Goal: Task Accomplishment & Management: Complete application form

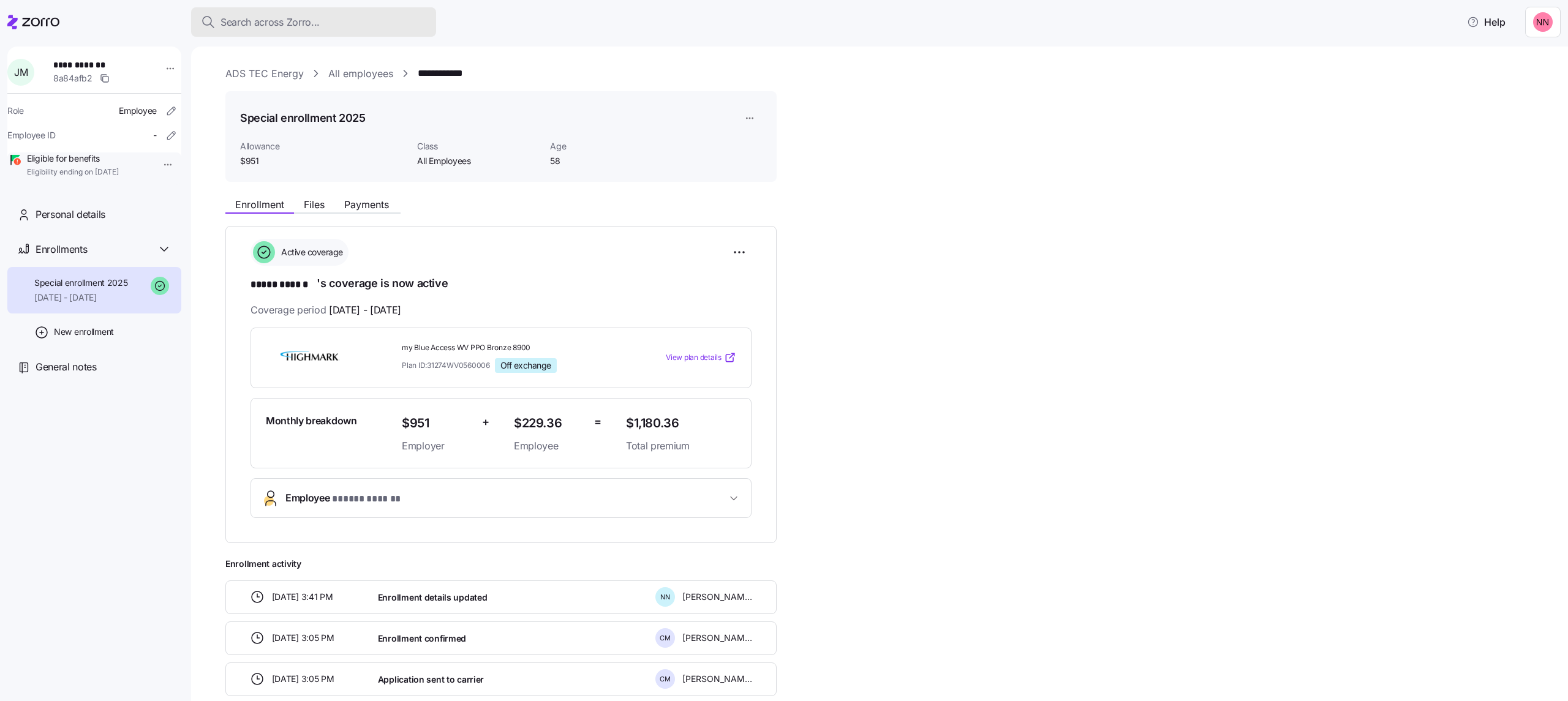
click at [314, 23] on span "Search across Zorro..." at bounding box center [270, 22] width 99 height 15
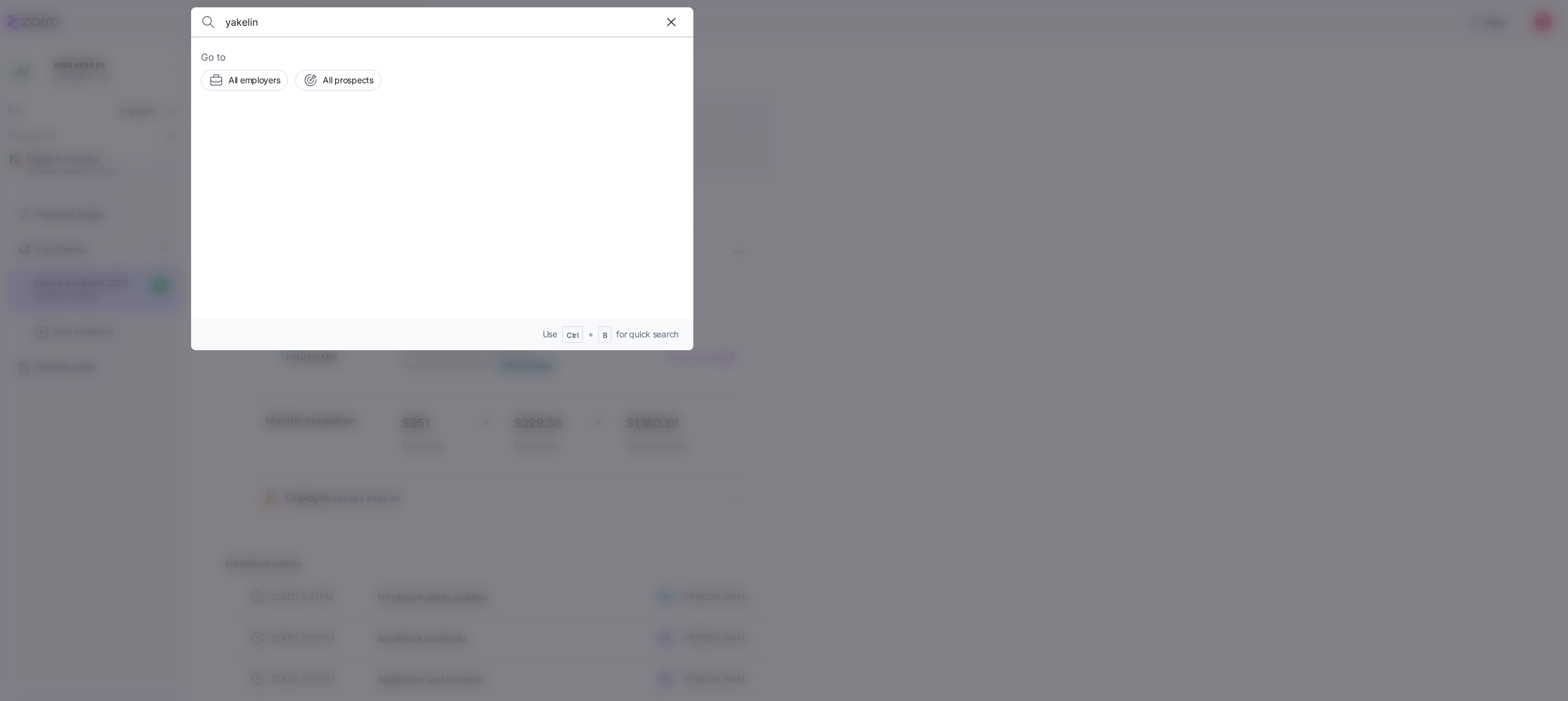
type input "yakelin"
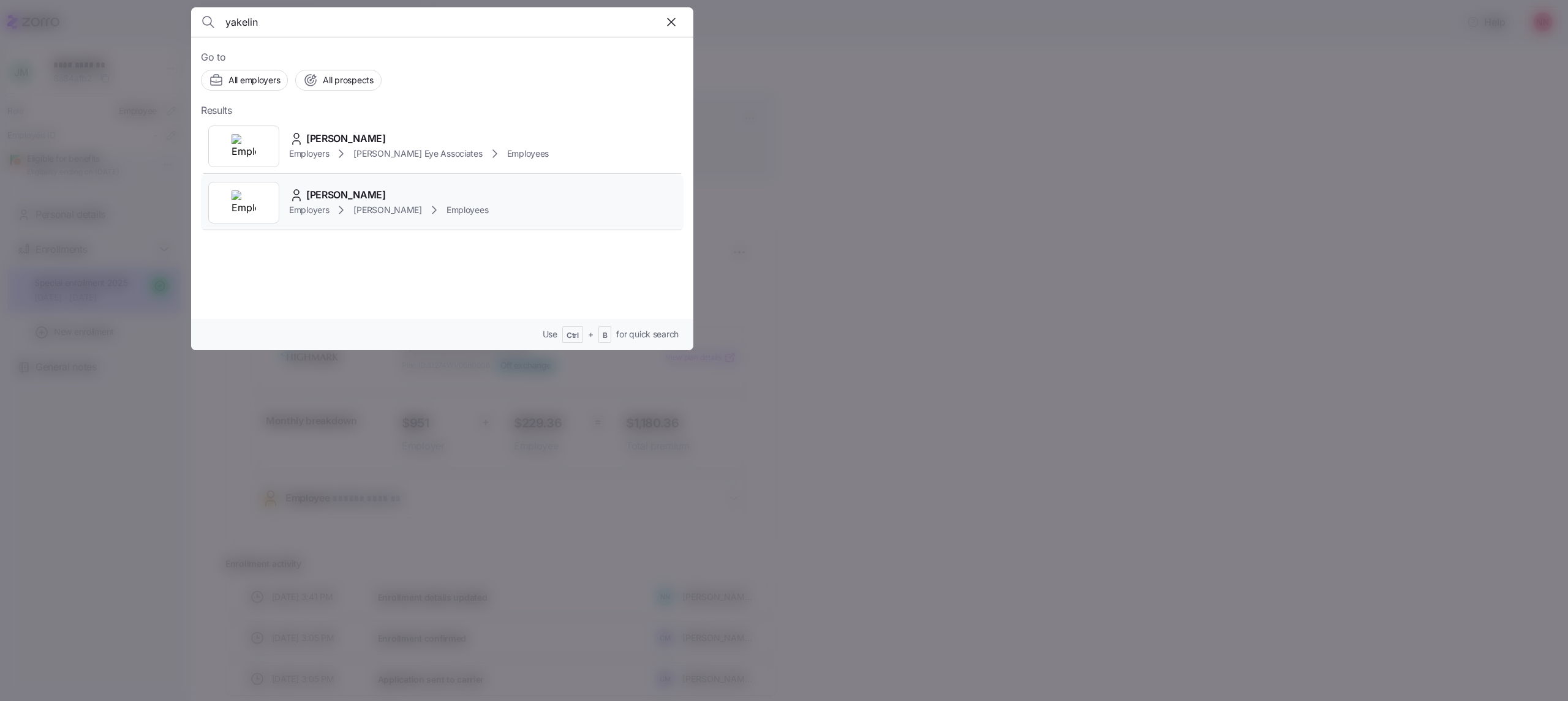
click at [386, 202] on span "[PERSON_NAME]" at bounding box center [346, 195] width 80 height 15
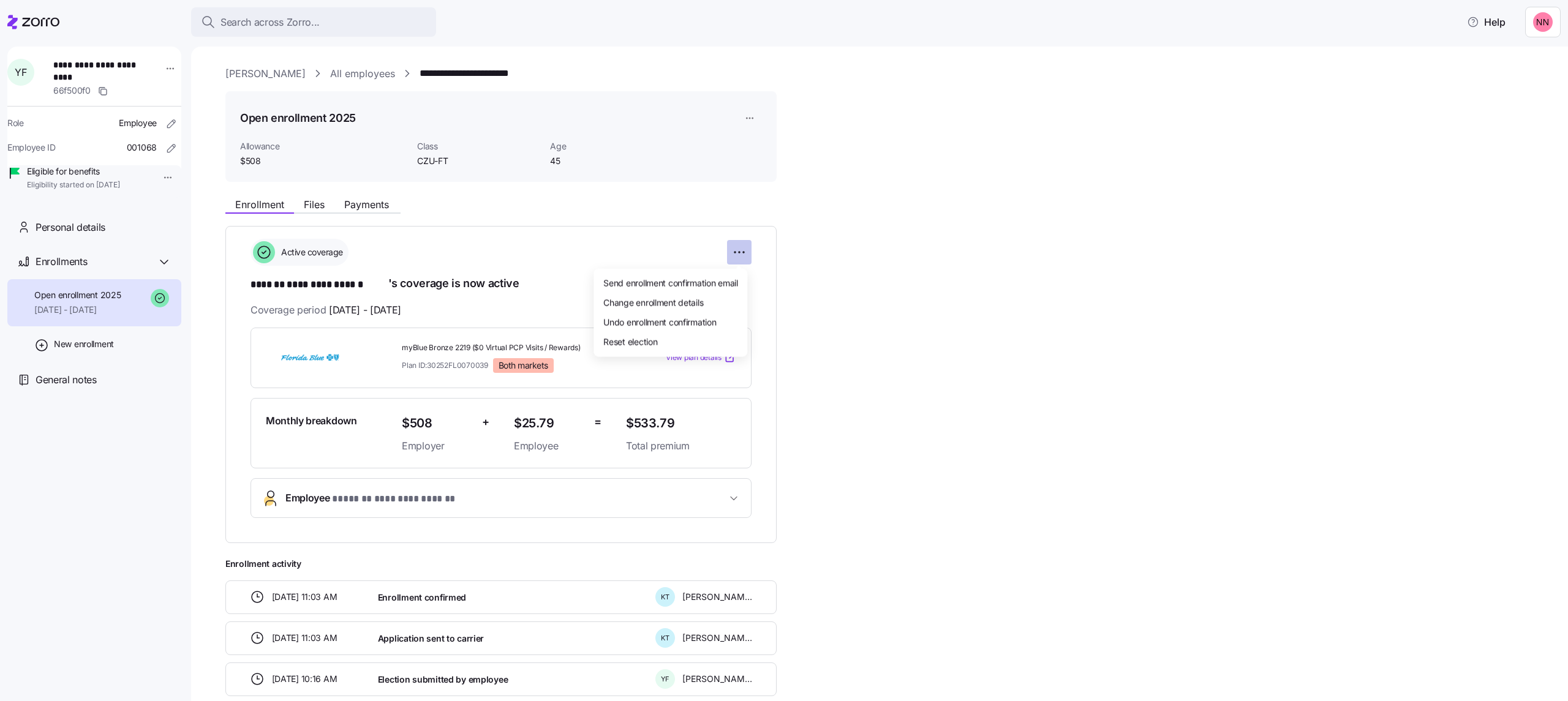
click at [740, 248] on html "**********" at bounding box center [784, 347] width 1568 height 694
click at [700, 294] on div "Change enrollment details" at bounding box center [670, 303] width 144 height 20
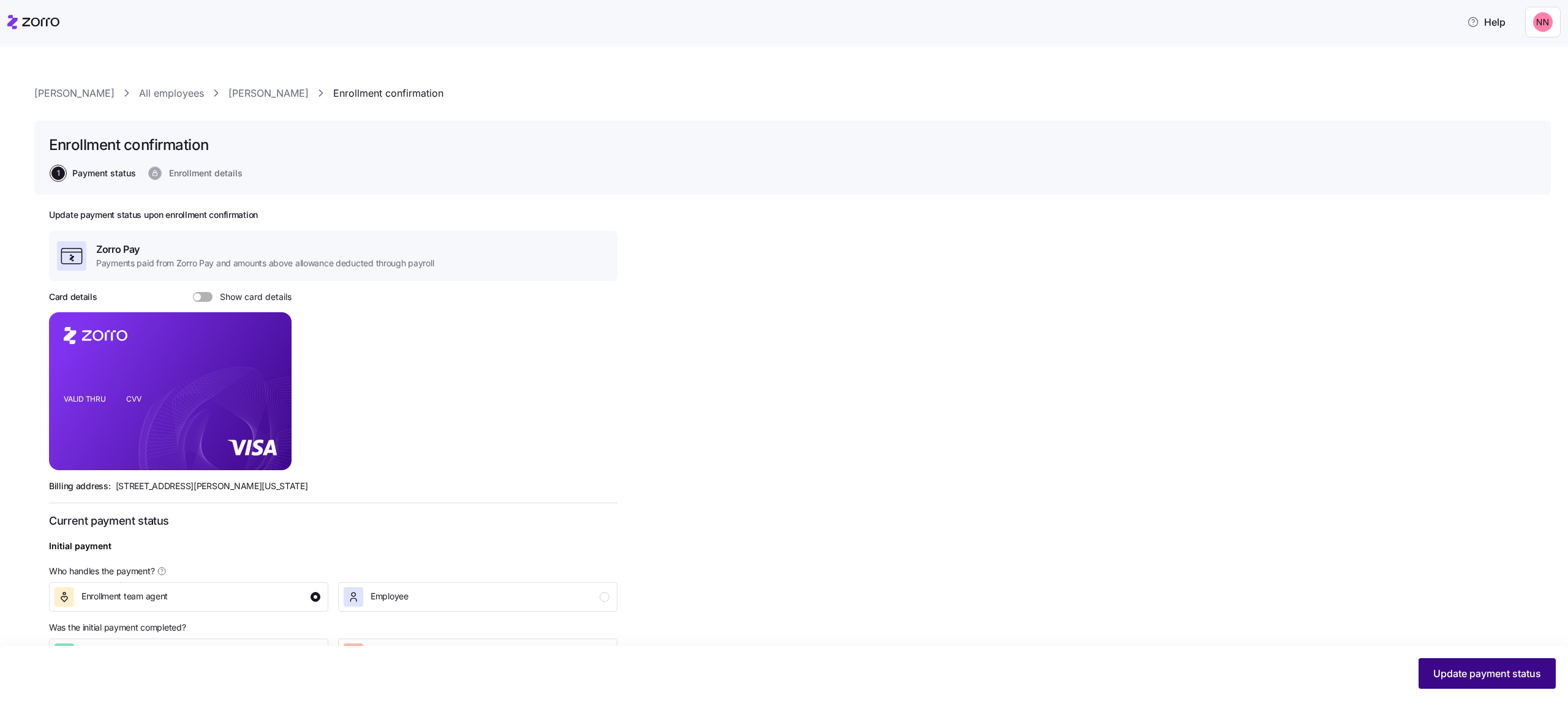
click at [1488, 666] on button "Update payment status" at bounding box center [1487, 673] width 137 height 31
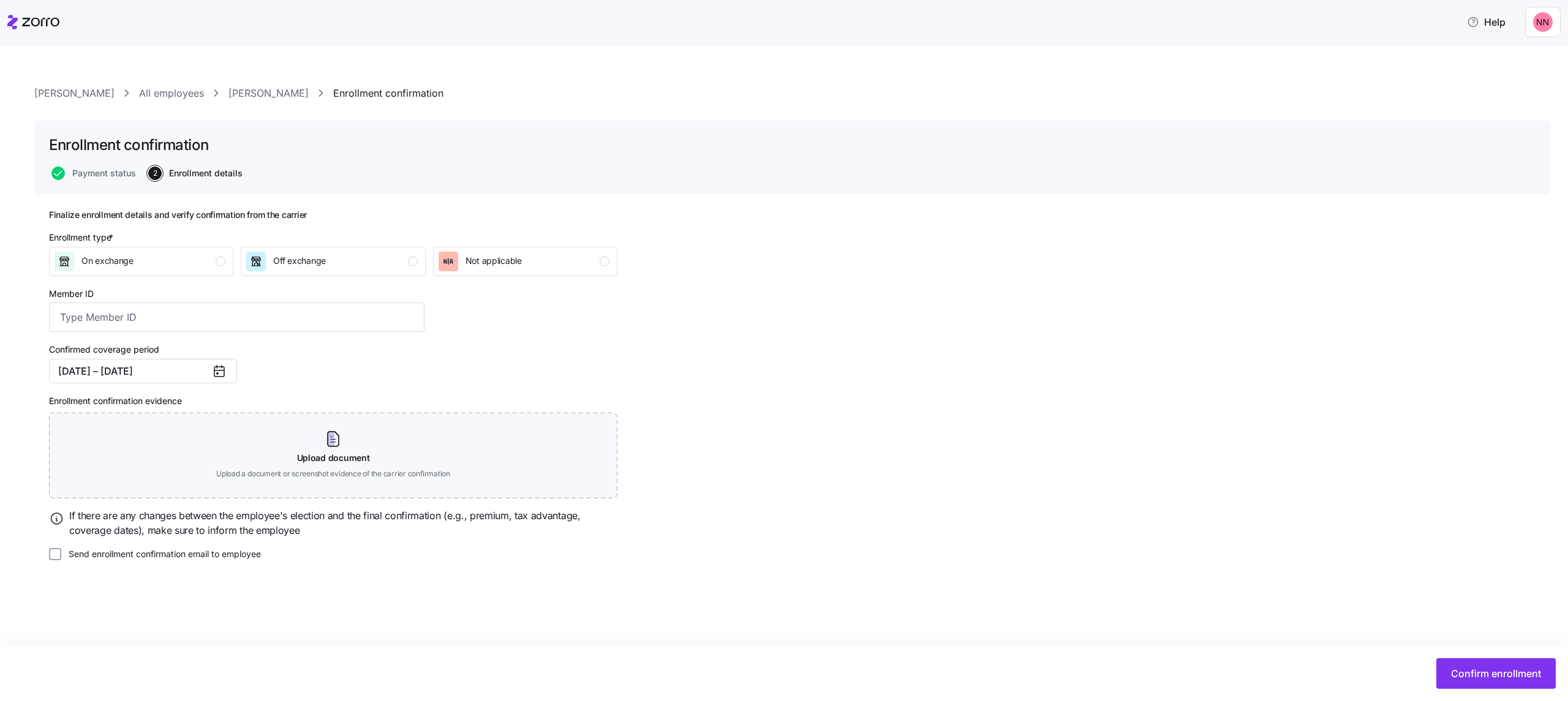
click at [217, 366] on icon at bounding box center [218, 371] width 15 height 15
click at [187, 369] on button "[DATE] – [DATE]" at bounding box center [143, 371] width 188 height 25
click at [96, 436] on button "Jan" at bounding box center [91, 441] width 61 height 26
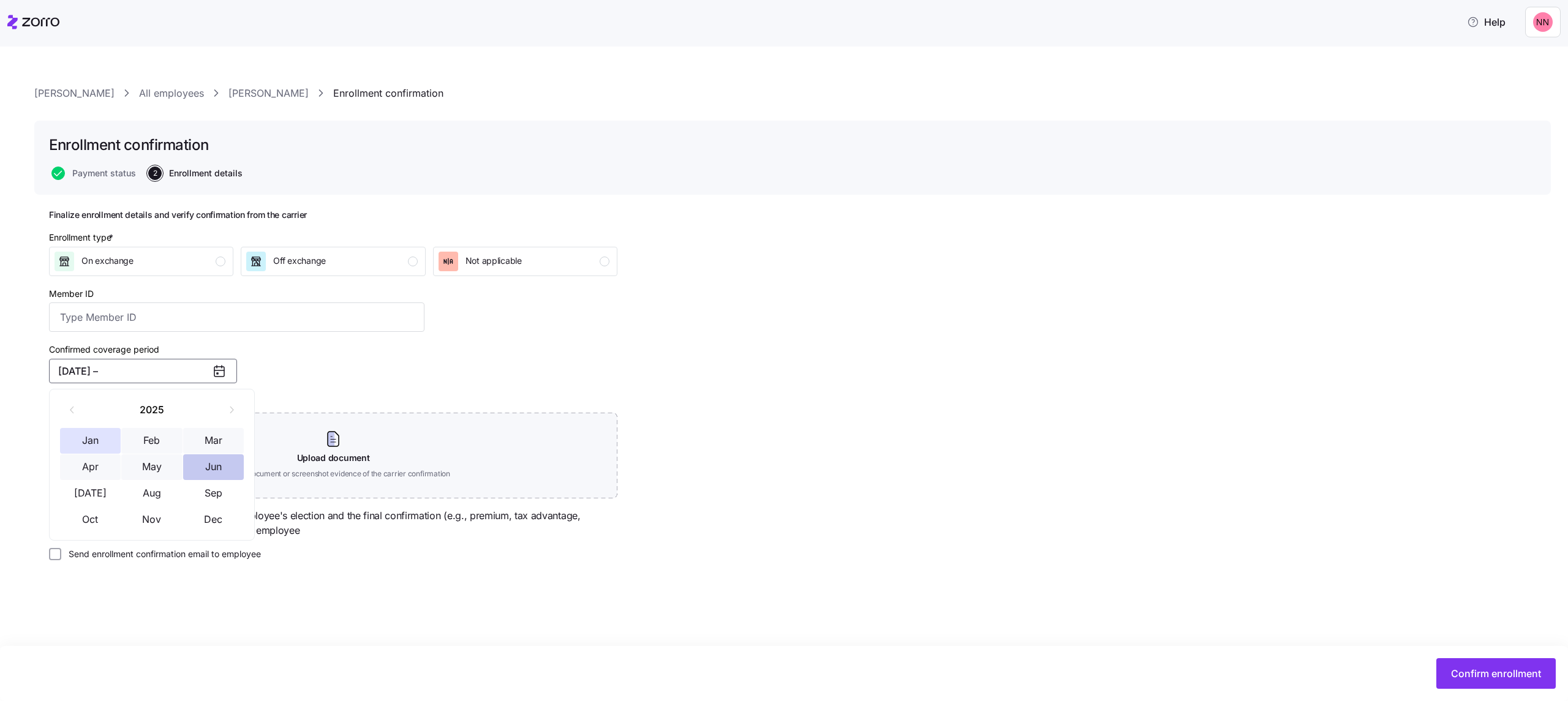
click at [212, 460] on button "Jun" at bounding box center [214, 468] width 61 height 26
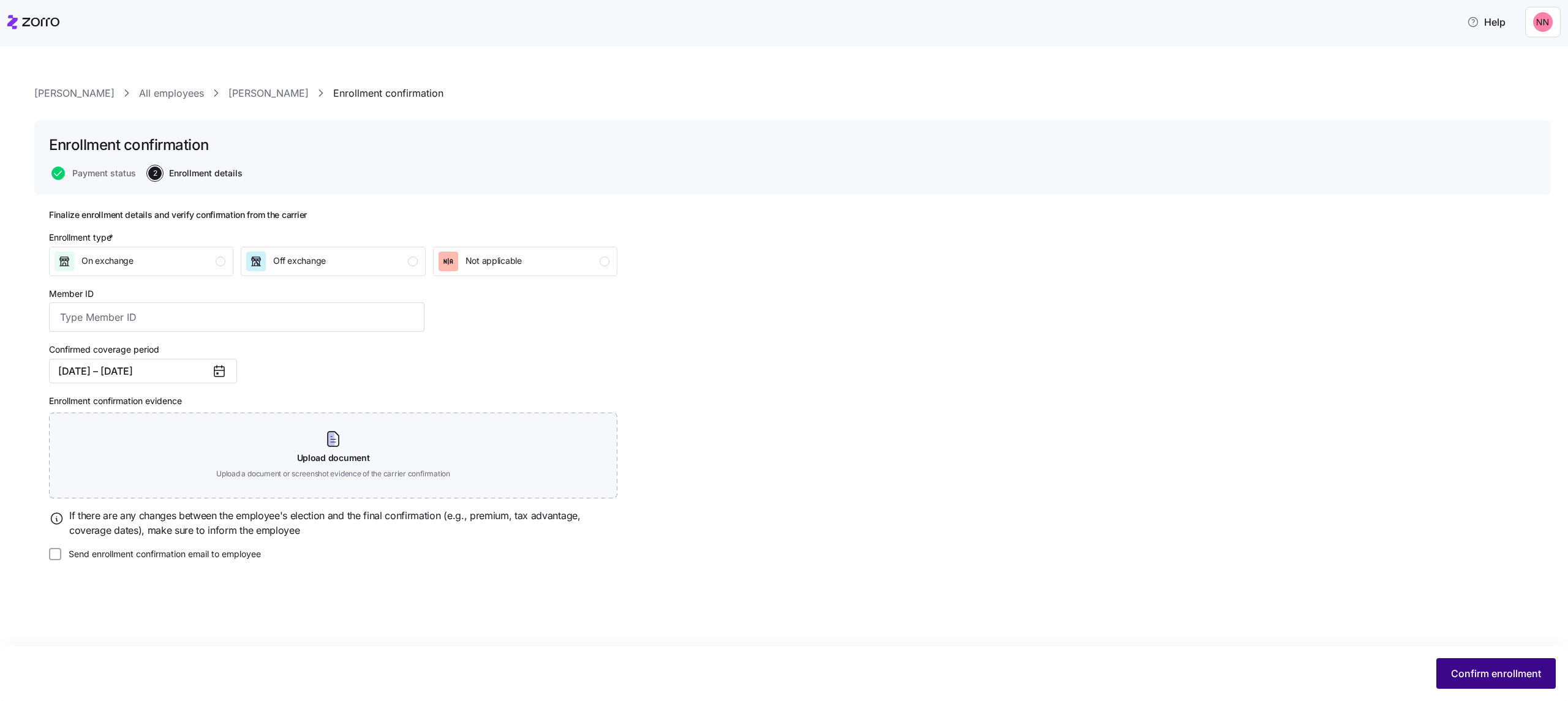
click at [1472, 666] on button "Confirm enrollment" at bounding box center [1496, 673] width 120 height 31
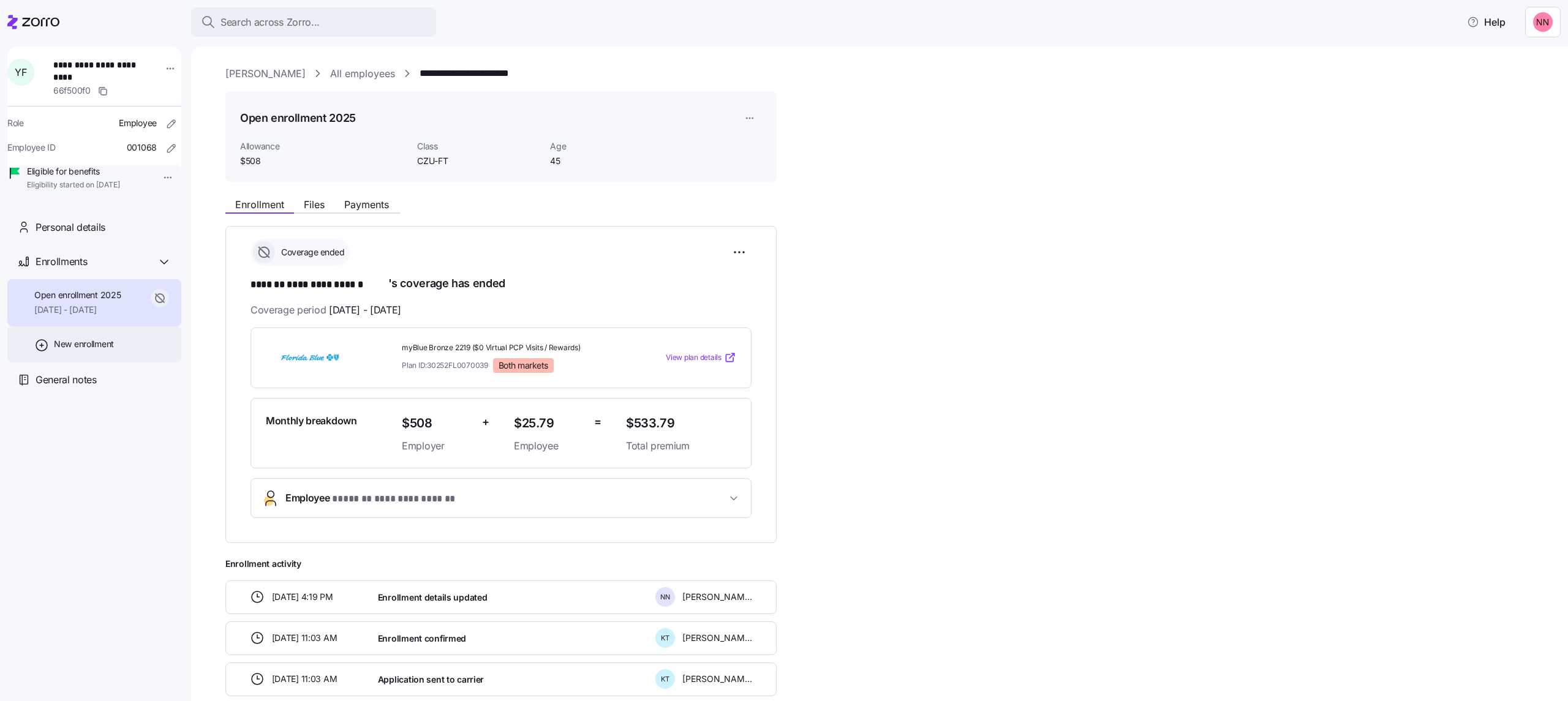
click at [76, 353] on div "New enrollment" at bounding box center [94, 344] width 174 height 37
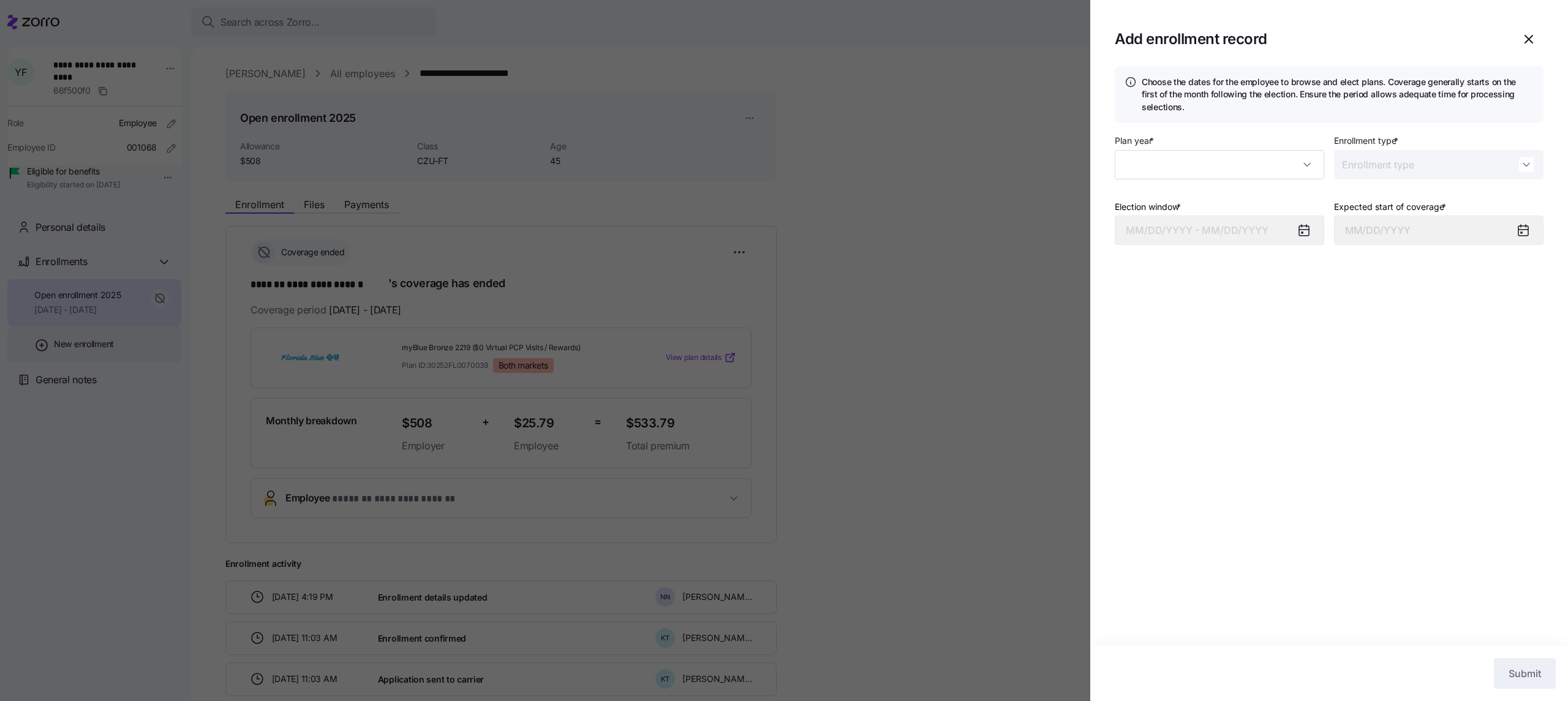
type input "2025"
type input "Special"
type input "[DATE]"
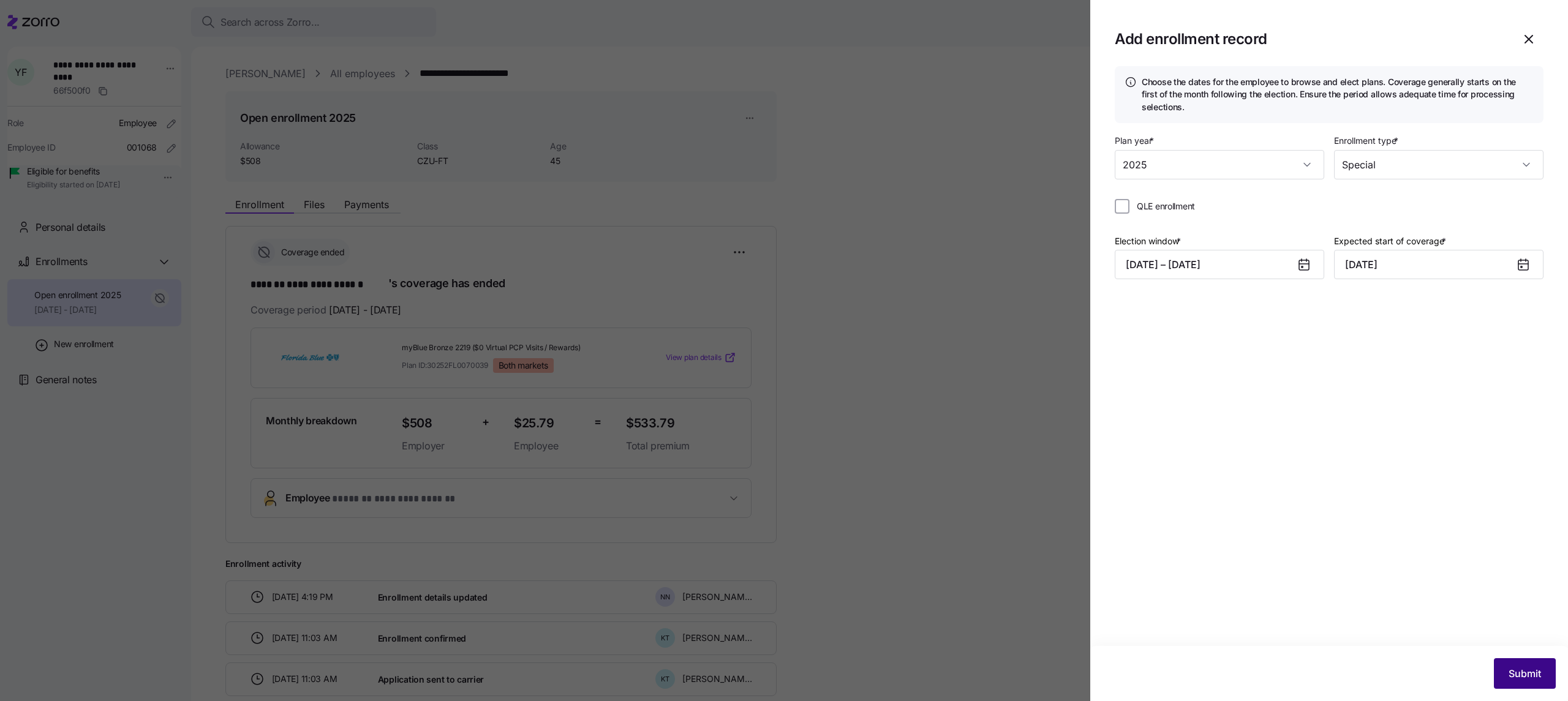
click at [1524, 674] on span "Submit" at bounding box center [1524, 673] width 33 height 15
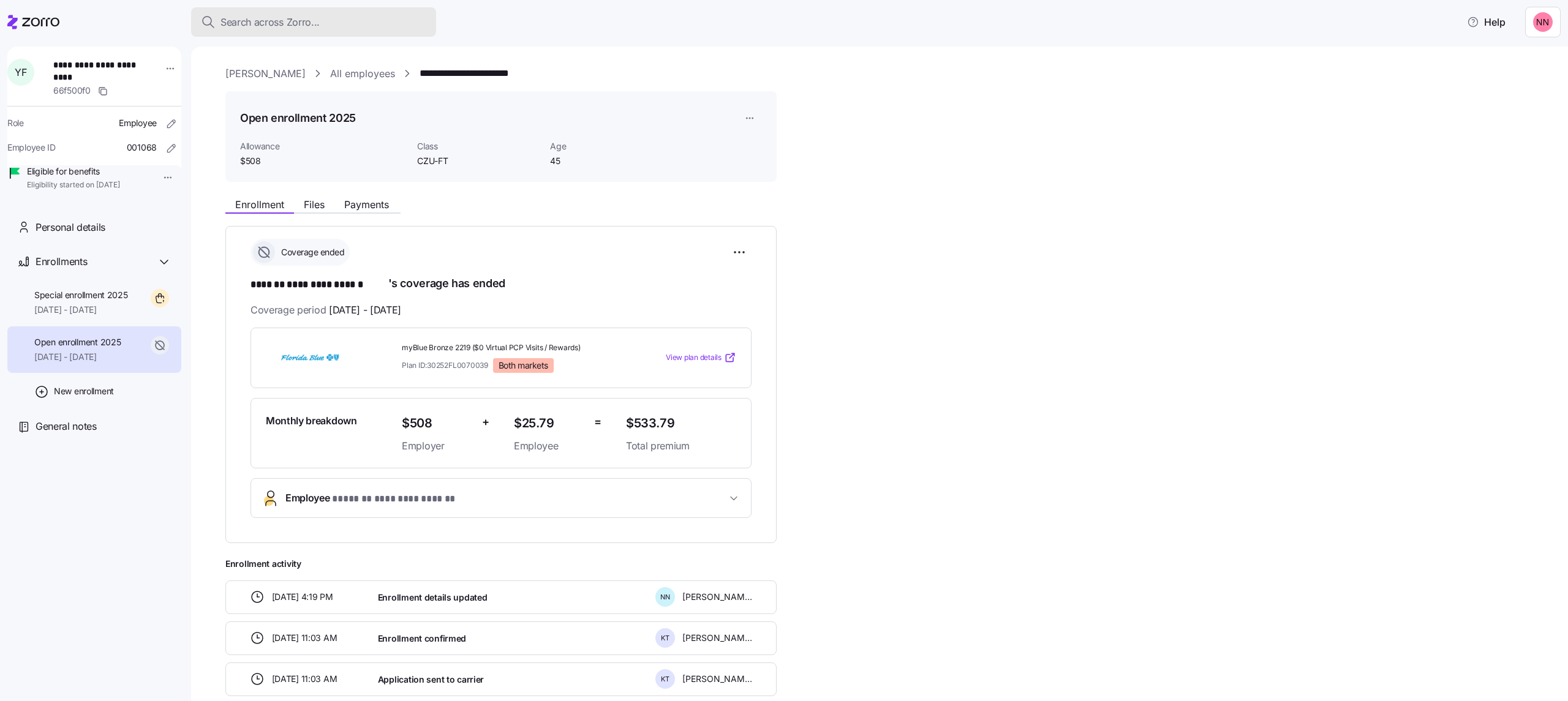
click at [298, 15] on span "Search across Zorro..." at bounding box center [270, 22] width 99 height 15
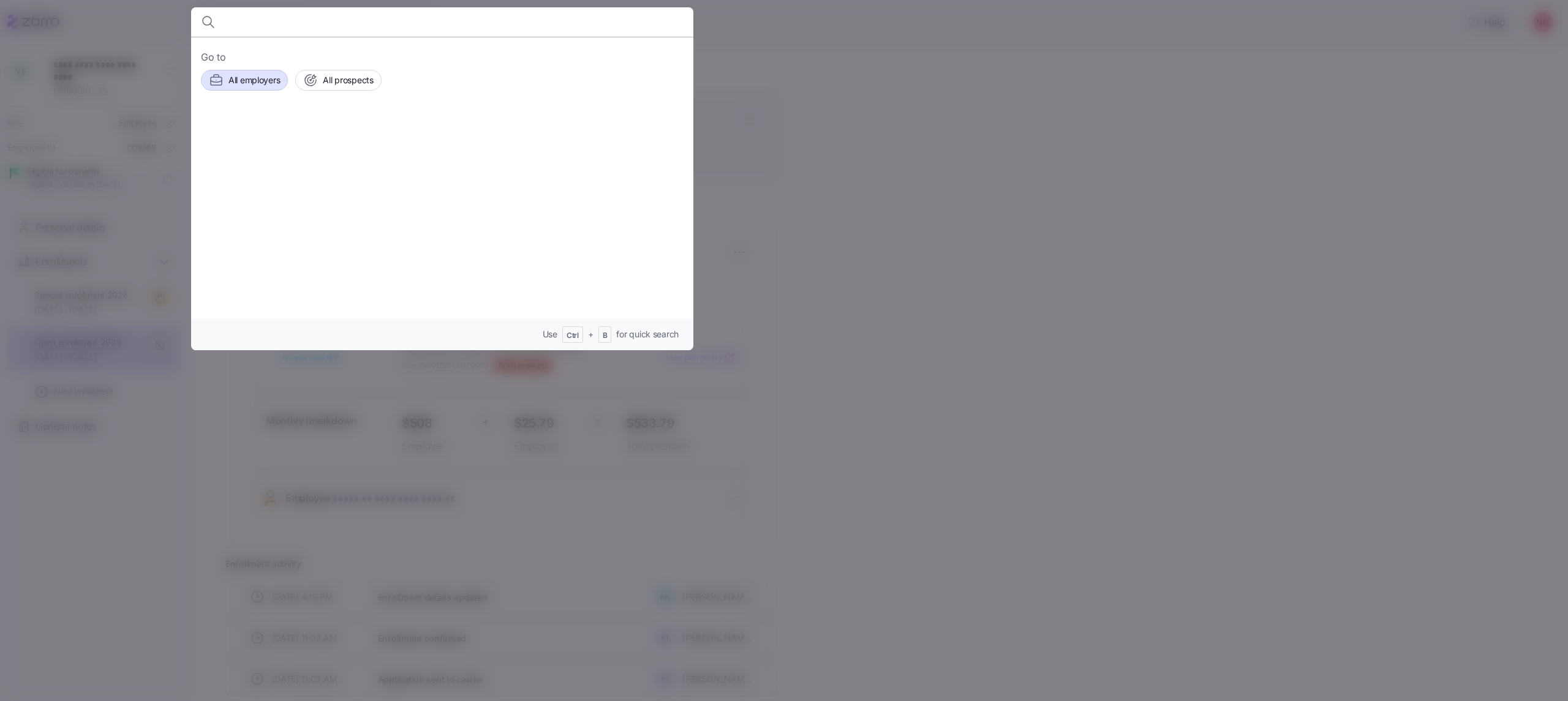
click at [261, 76] on span "All employers" at bounding box center [254, 80] width 51 height 12
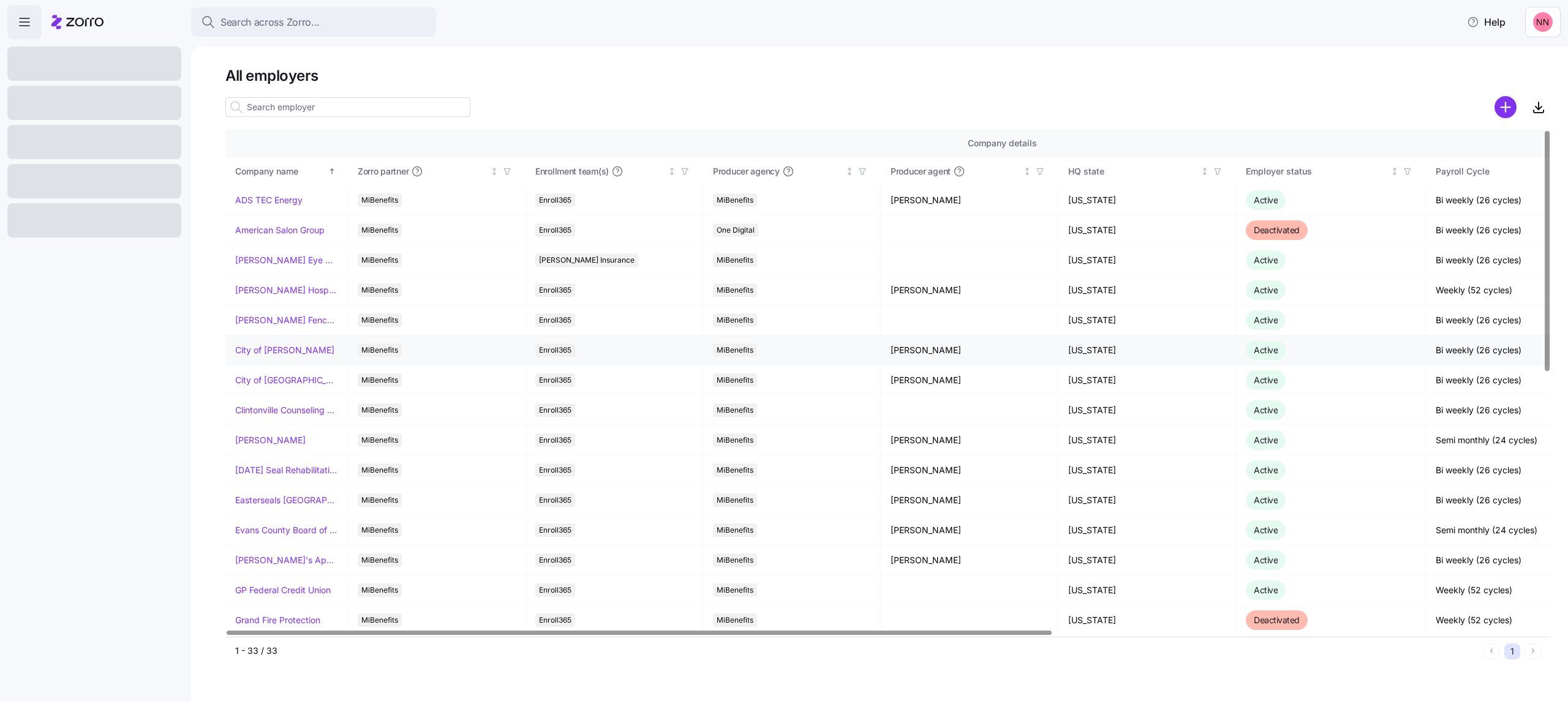
click at [270, 351] on link "City of [PERSON_NAME]" at bounding box center [285, 350] width 99 height 12
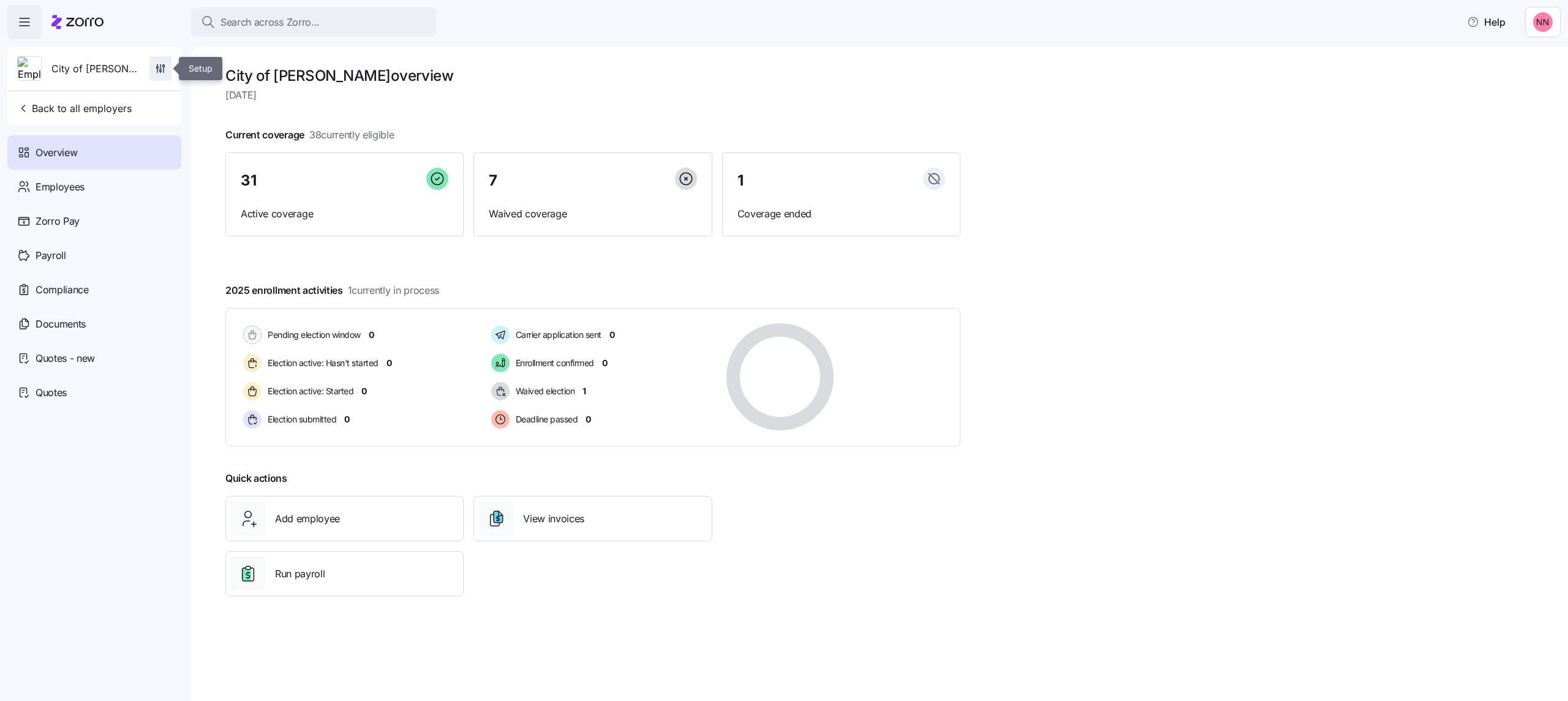
click at [158, 59] on span "button" at bounding box center [160, 69] width 21 height 24
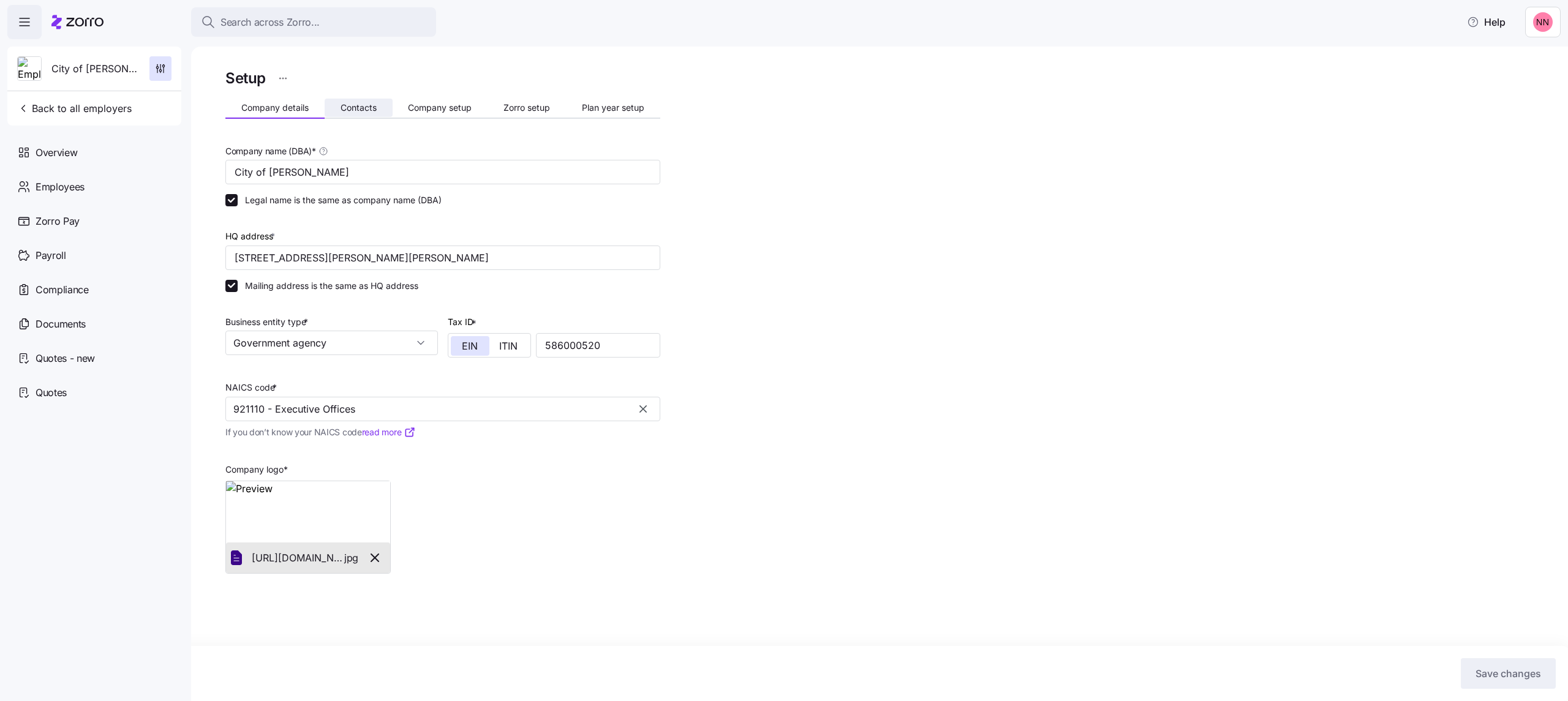
click at [353, 99] on button "Contacts" at bounding box center [358, 108] width 68 height 19
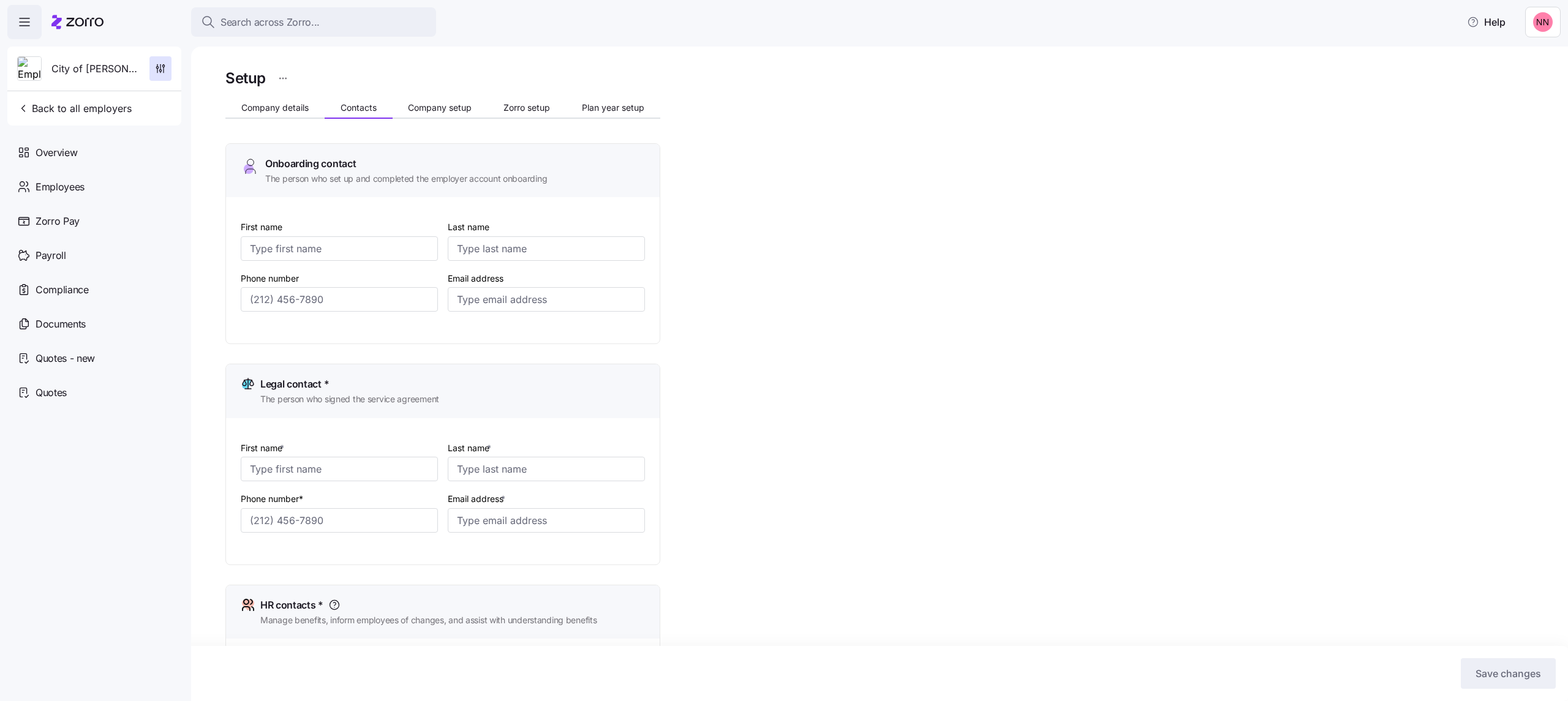
type input "Angel"
type input "[PERSON_NAME]"
type input "[EMAIL_ADDRESS][DOMAIN_NAME]"
type input "[PERSON_NAME]"
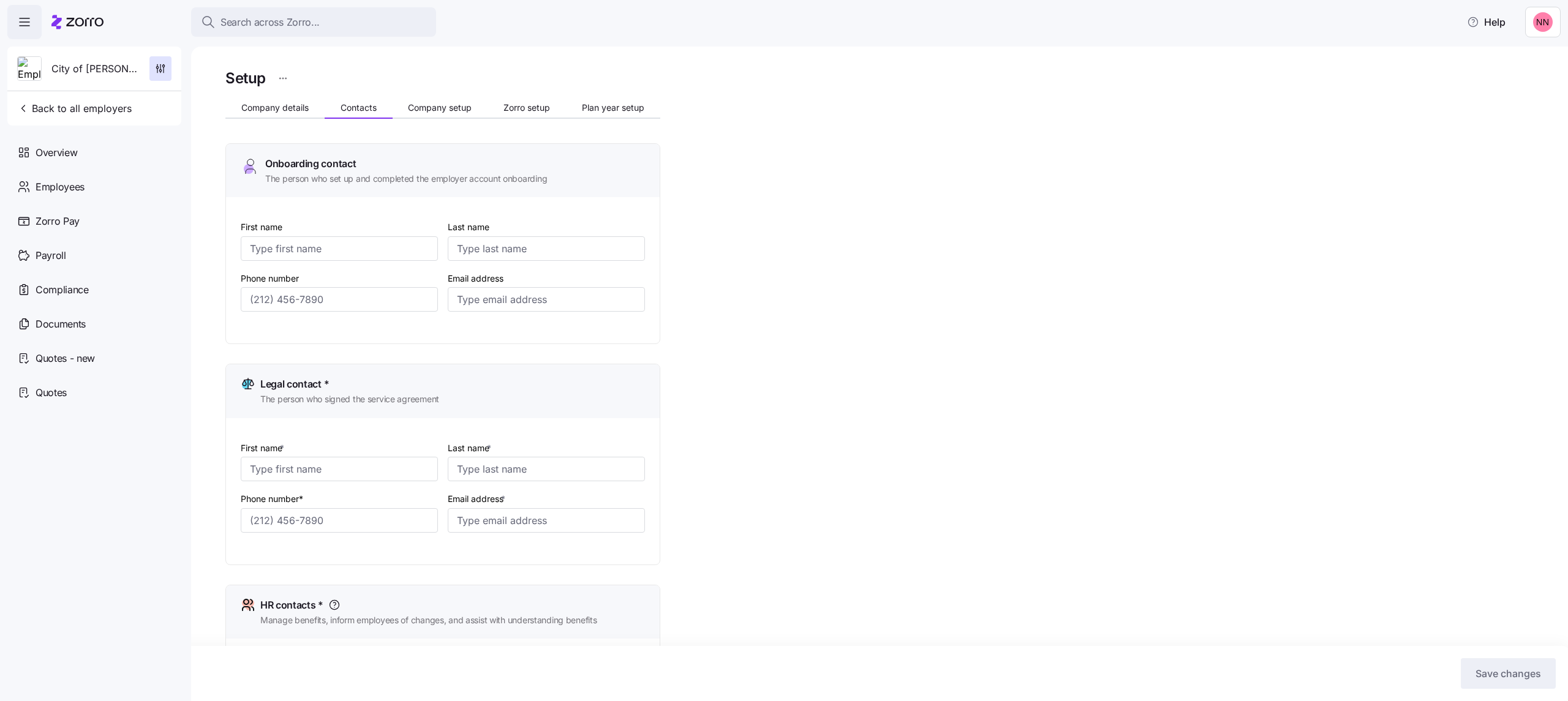
type input "[EMAIL_ADDRESS][DOMAIN_NAME]"
type input "Angel"
type input "[PERSON_NAME]"
type input "[EMAIL_ADDRESS][DOMAIN_NAME]"
type input "Angel"
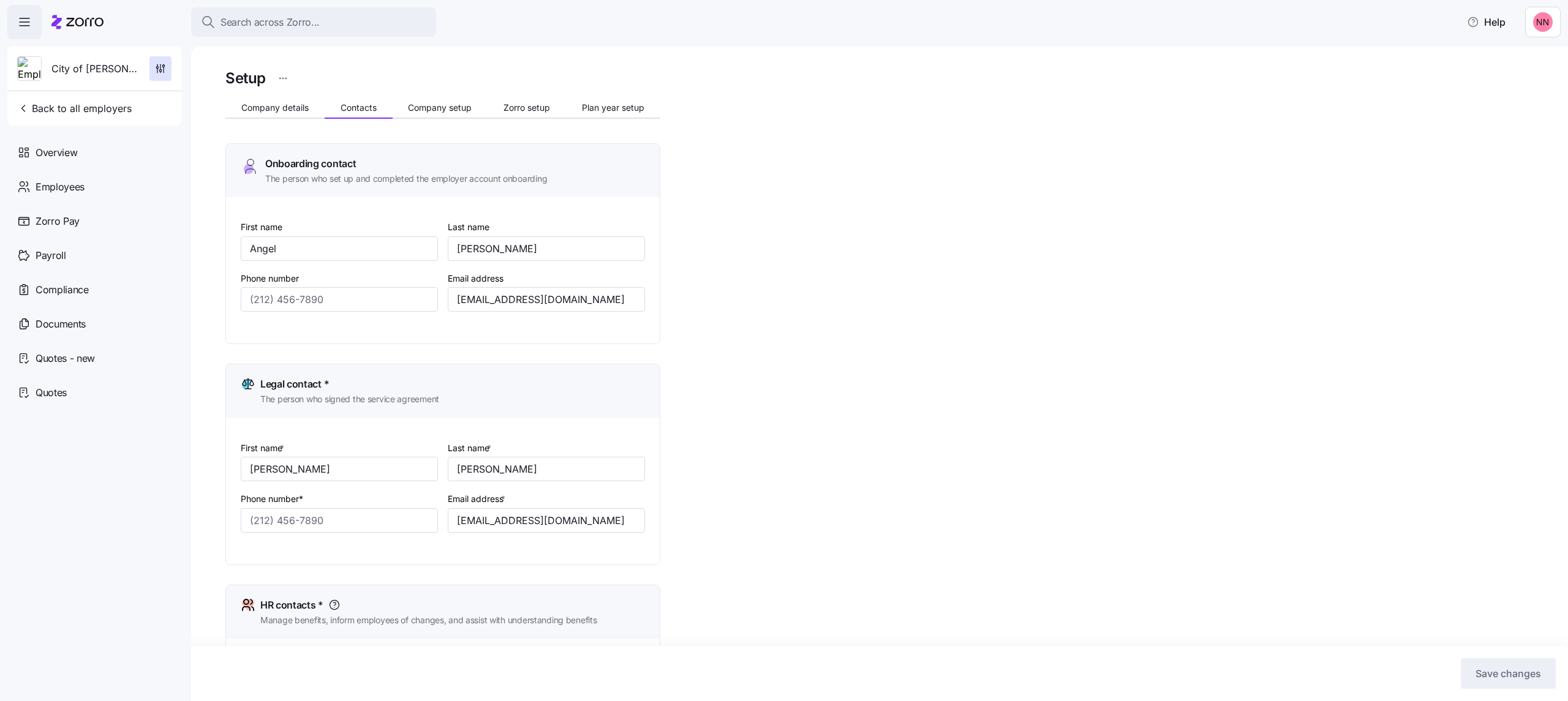
type input "[PERSON_NAME]"
type input "[EMAIL_ADDRESS][DOMAIN_NAME]"
type input "[PHONE_NUMBER]"
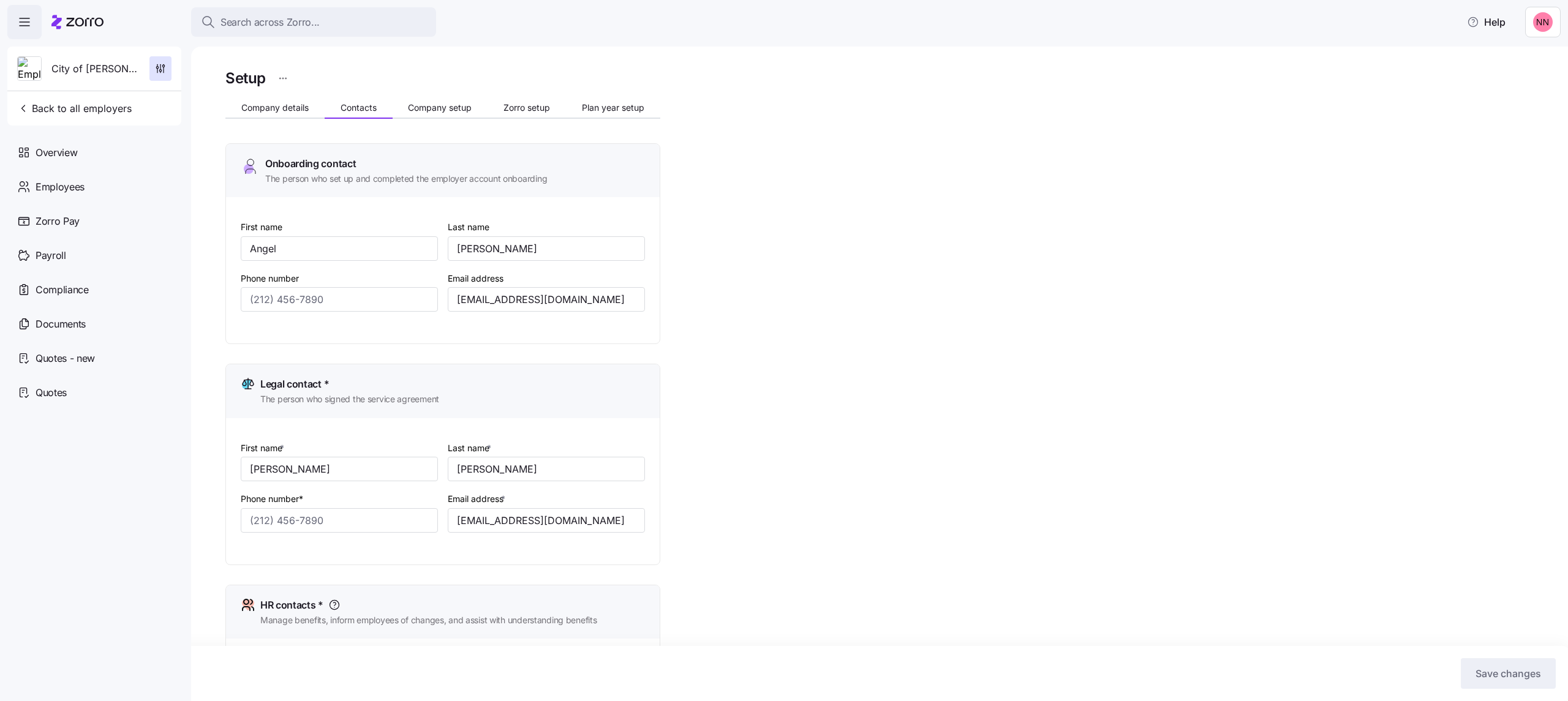
type input "[PHONE_NUMBER]"
click at [295, 19] on span "Search across Zorro..." at bounding box center [270, 22] width 99 height 15
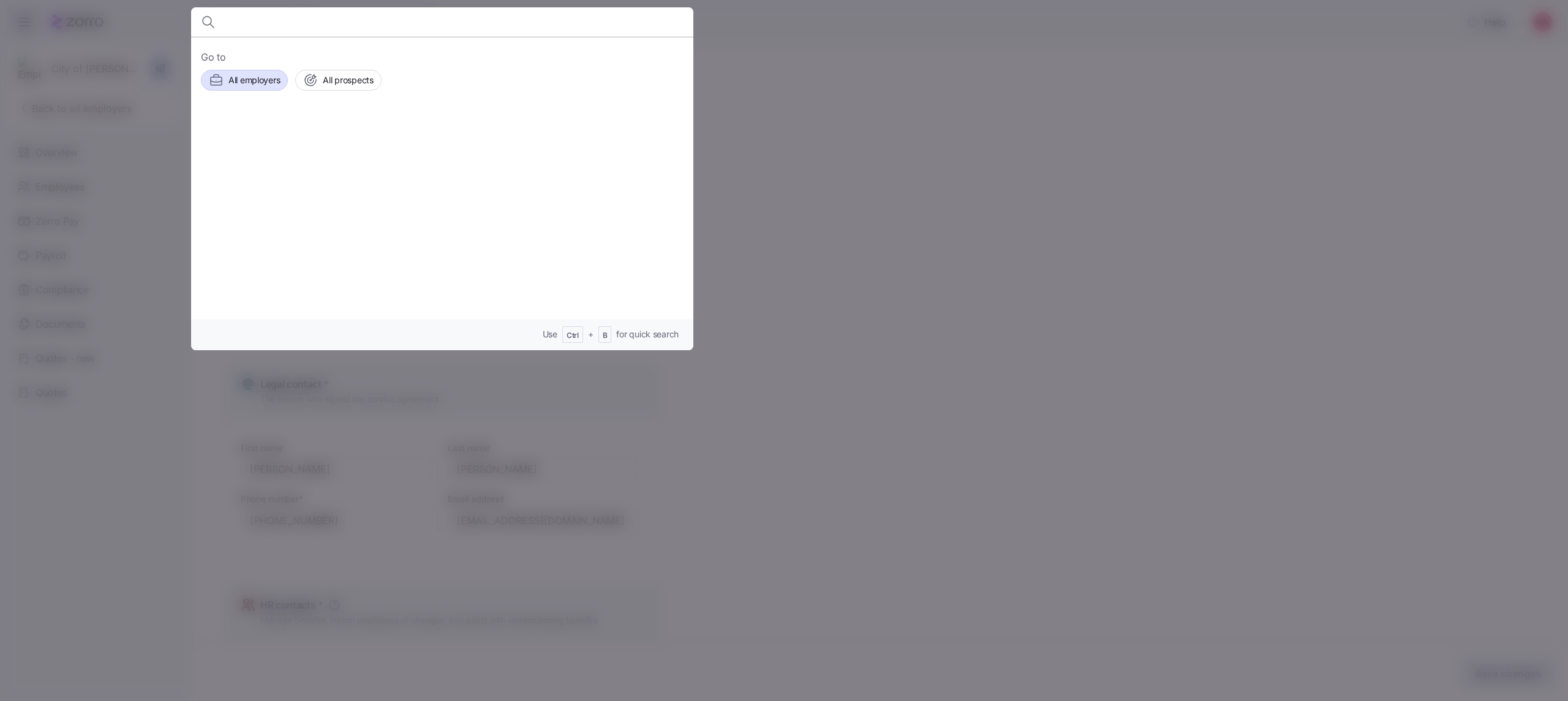
click at [257, 89] on button "All employers" at bounding box center [244, 80] width 87 height 21
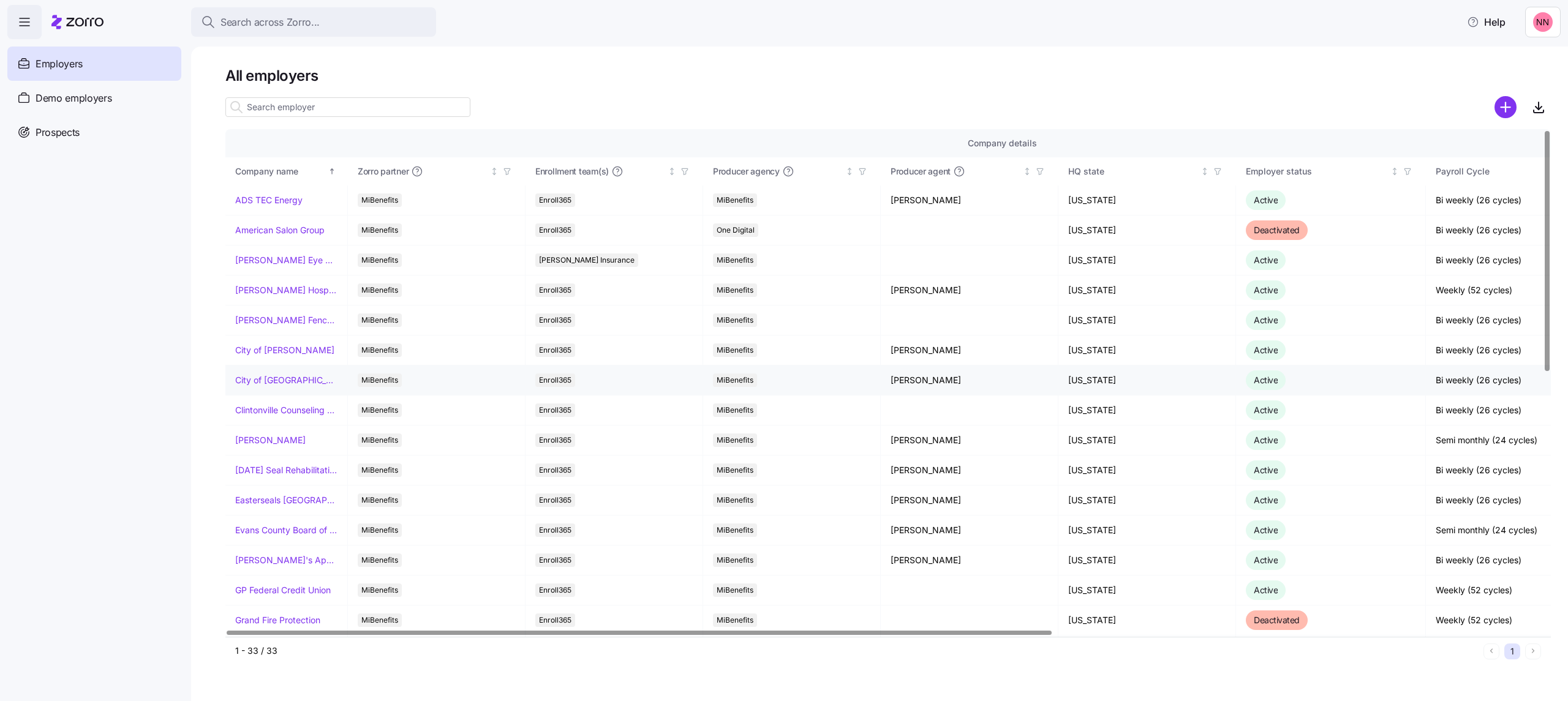
click at [270, 381] on link "City of [GEOGRAPHIC_DATA]" at bounding box center [286, 381] width 102 height 12
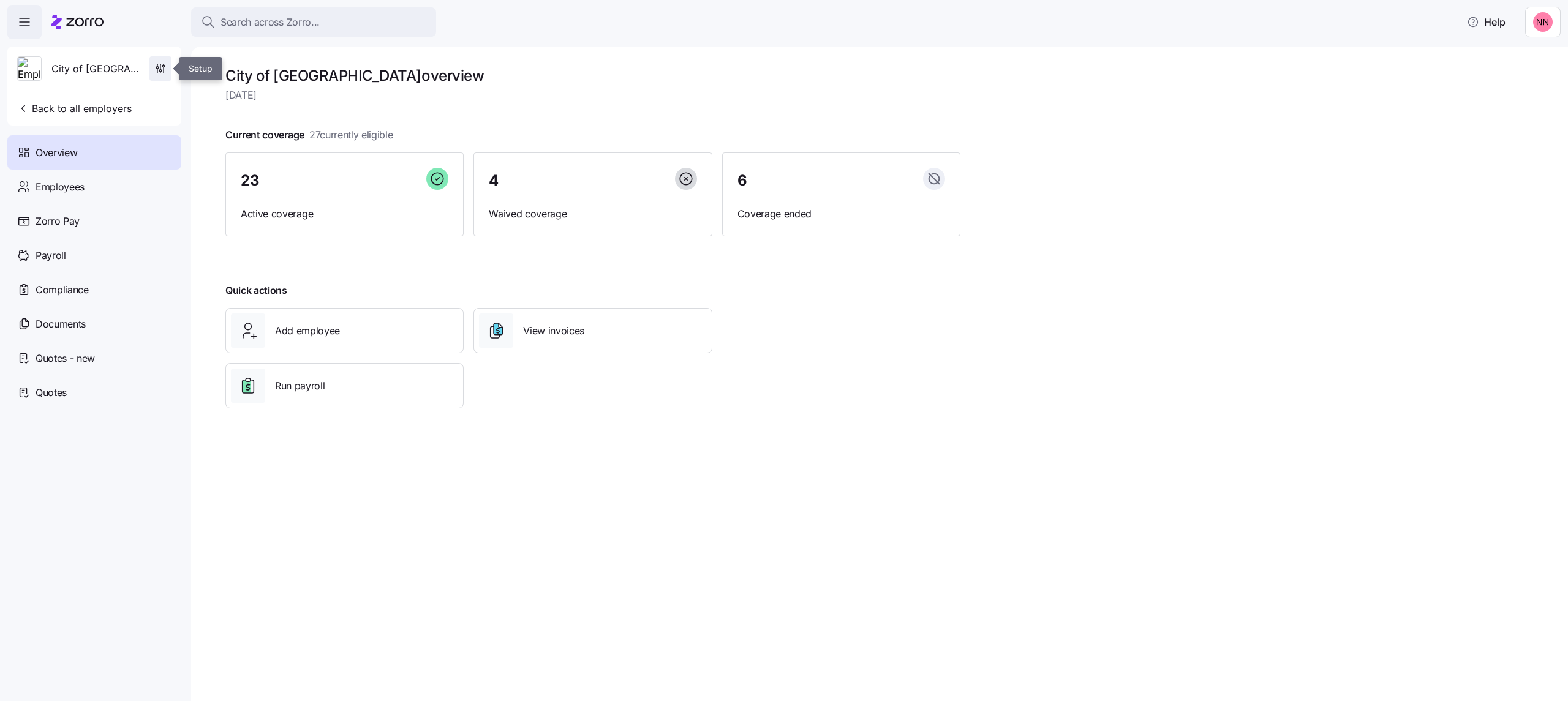
click at [162, 64] on icon "button" at bounding box center [160, 68] width 12 height 12
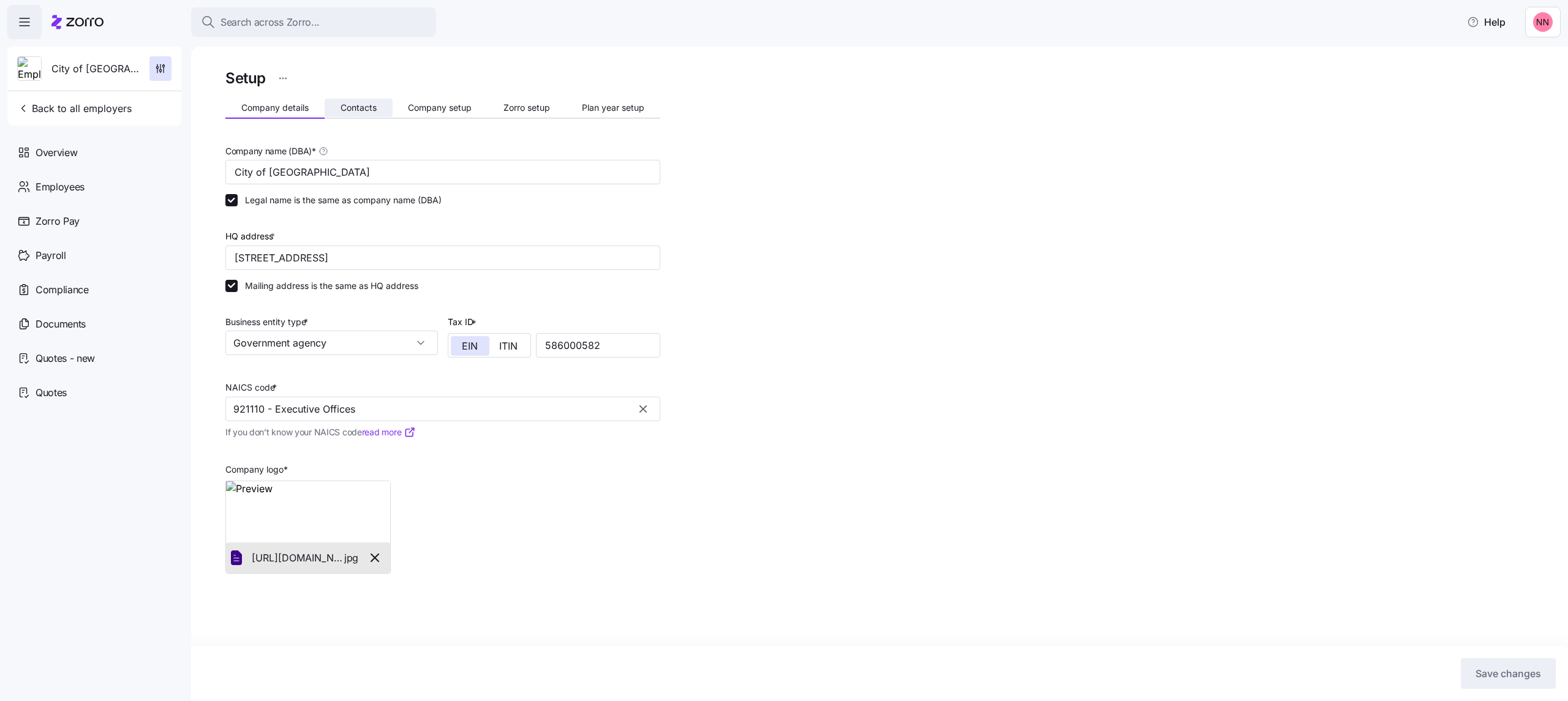
click at [365, 104] on span "Contacts" at bounding box center [358, 108] width 37 height 9
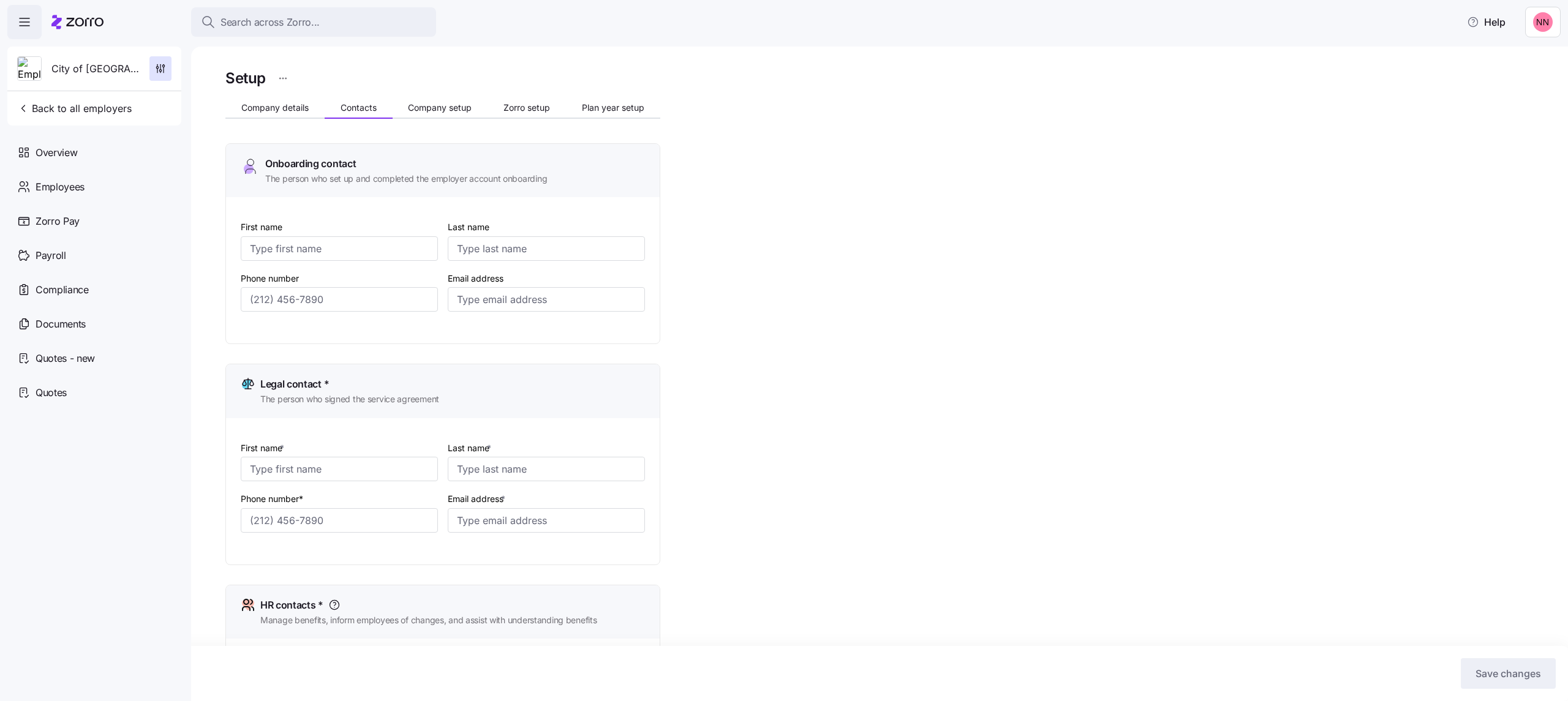
type input "Delilah"
type input "[PERSON_NAME]"
type input "[EMAIL_ADDRESS][DOMAIN_NAME]"
type input "[PERSON_NAME]"
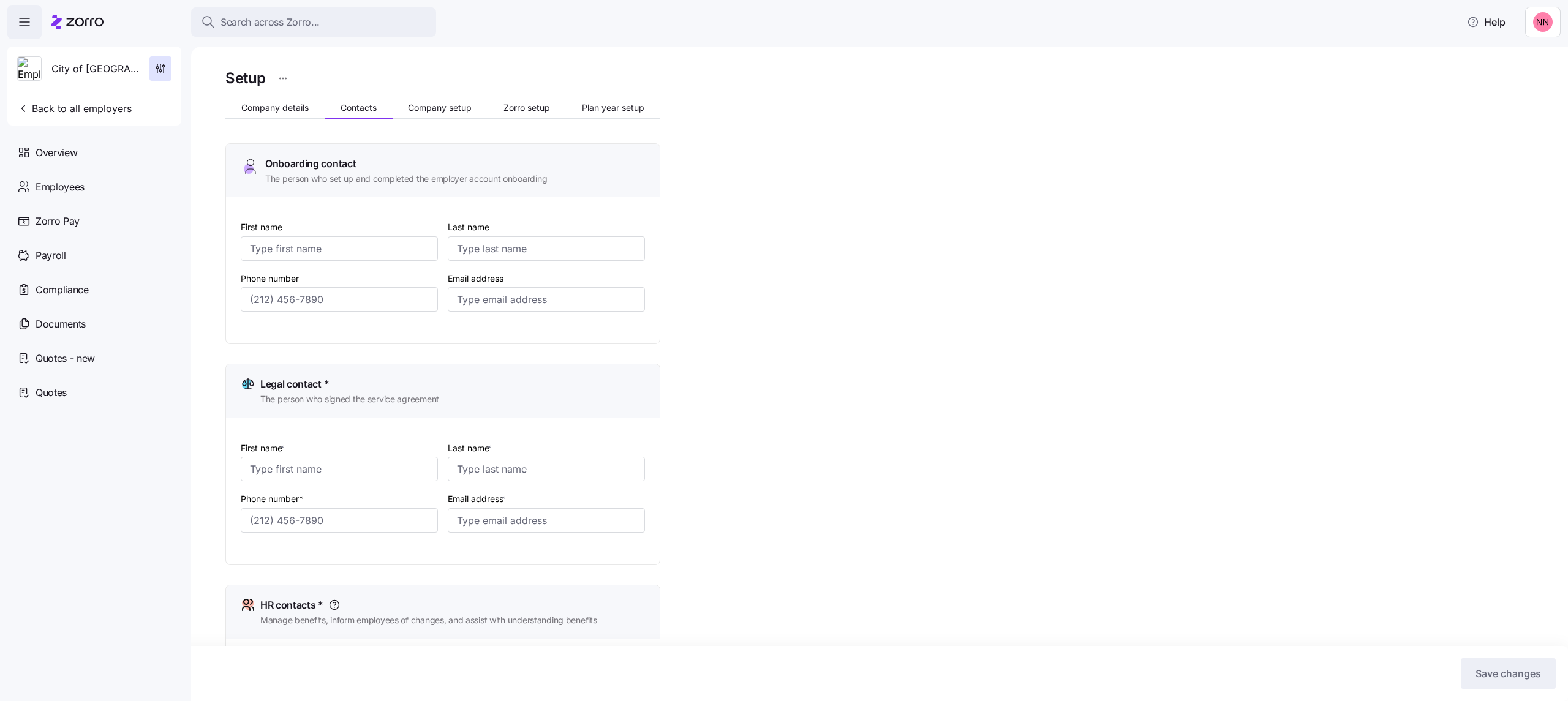
type input "[EMAIL_ADDRESS][DOMAIN_NAME]"
type input "Delilah"
type input "[PERSON_NAME]"
type input "[EMAIL_ADDRESS][DOMAIN_NAME]"
type input "[PERSON_NAME]"
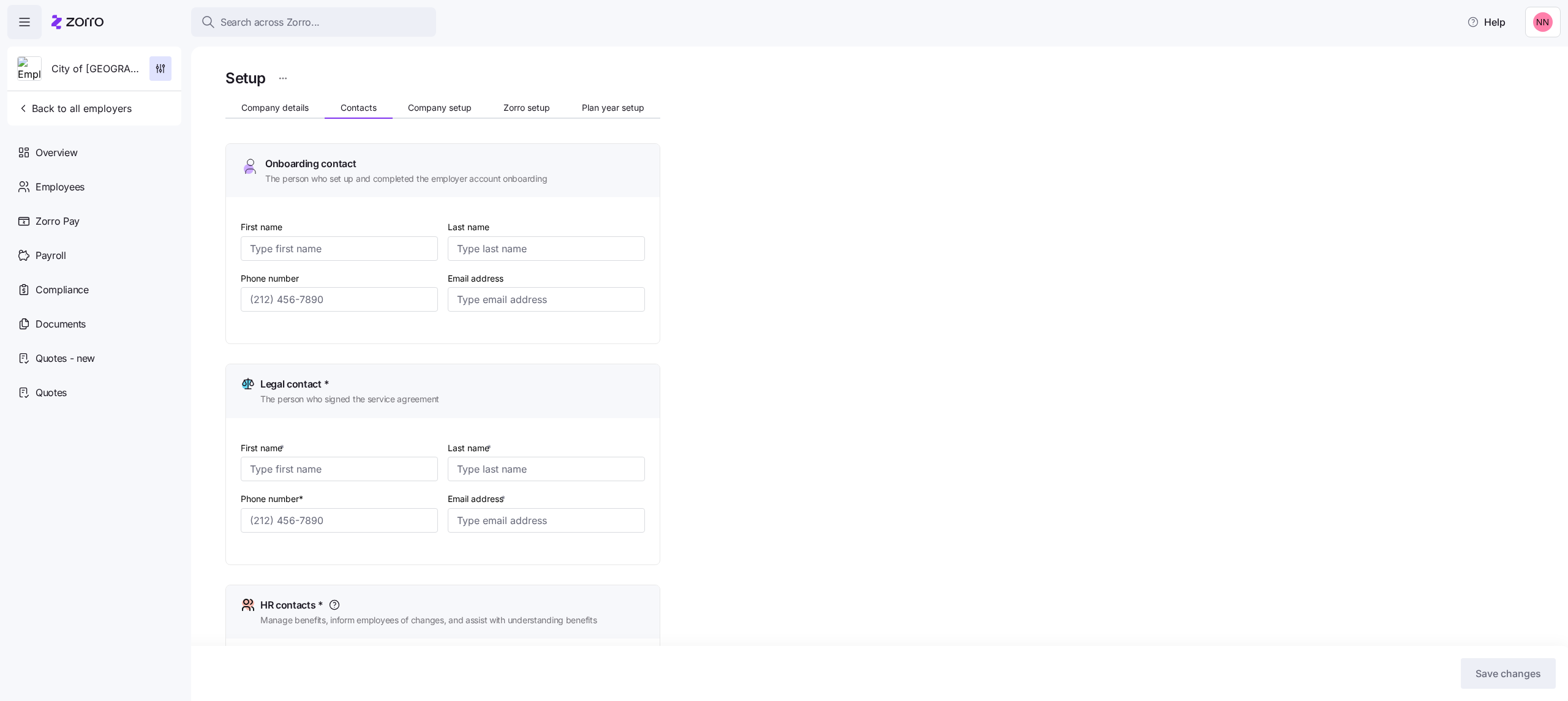
type input "[PERSON_NAME]"
type input "[EMAIL_ADDRESS][DOMAIN_NAME]"
type input "[PHONE_NUMBER]"
